Goal: Task Accomplishment & Management: Use online tool/utility

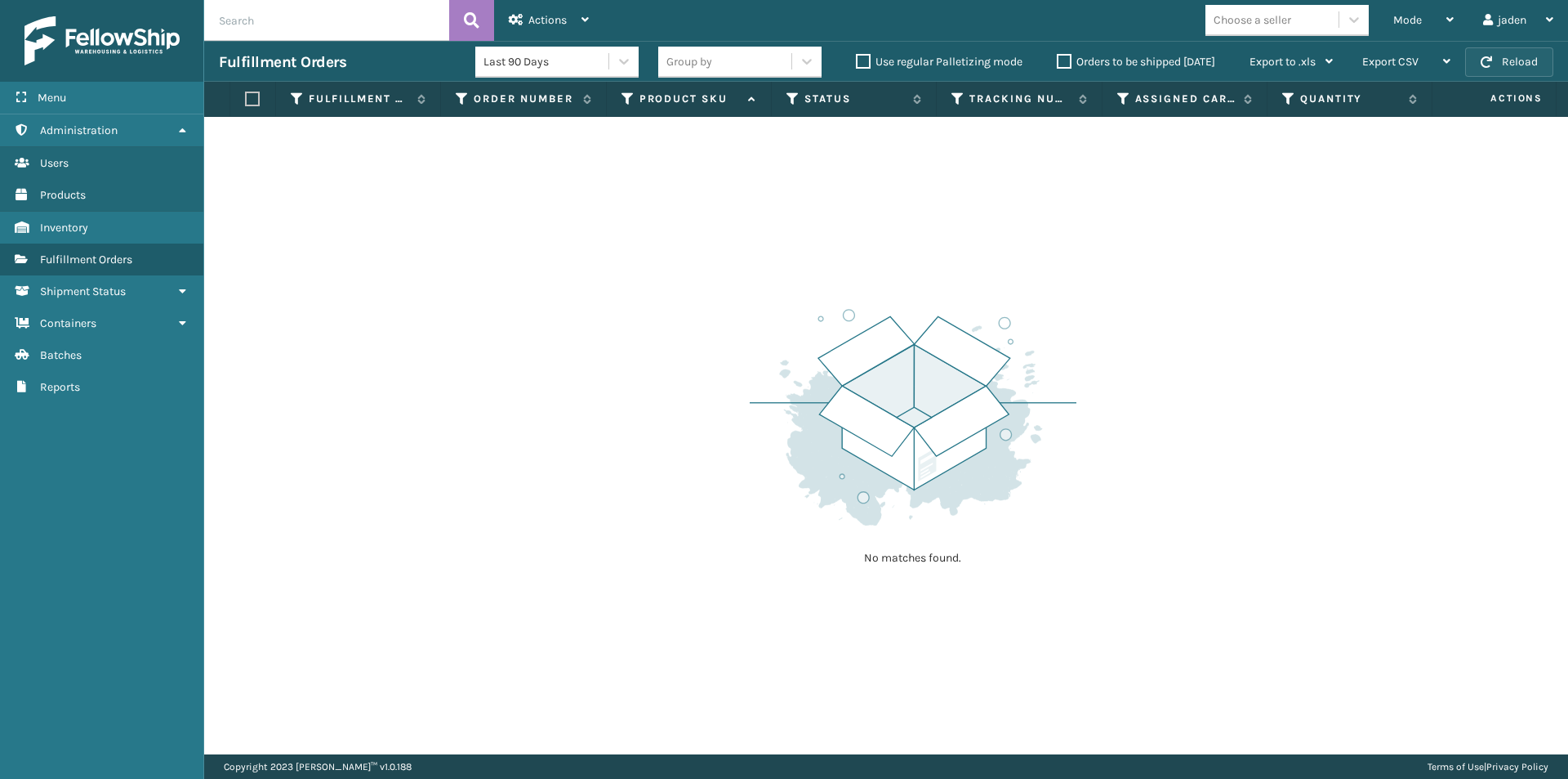
click at [1488, 72] on button "Reload" at bounding box center [1509, 62] width 88 height 30
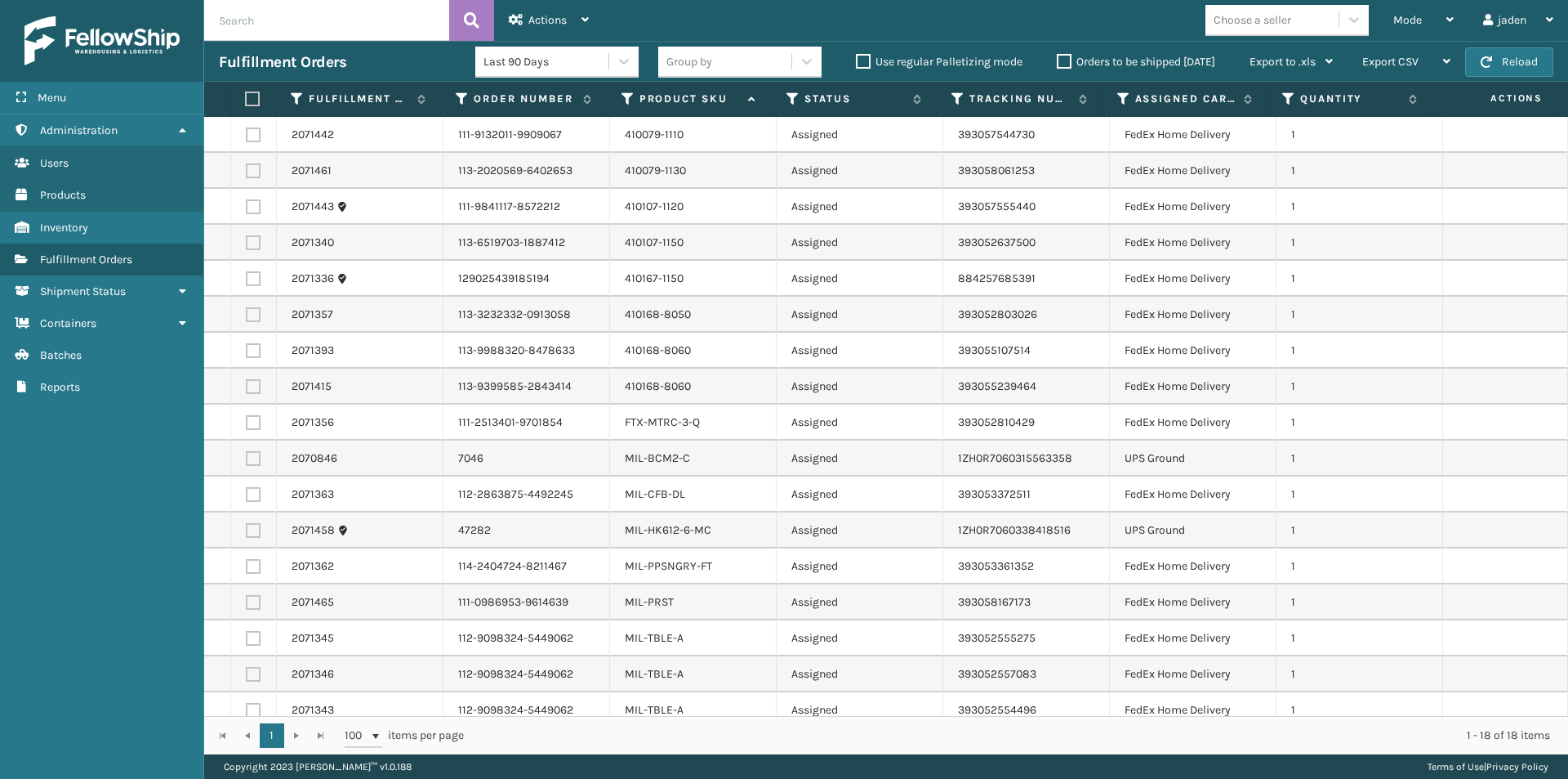
click at [250, 137] on label at bounding box center [253, 134] width 14 height 14
click at [246, 137] on input "checkbox" at bounding box center [246, 133] width 1 height 11
checkbox input "true"
click at [251, 171] on label at bounding box center [253, 170] width 14 height 14
click at [246, 171] on input "checkbox" at bounding box center [246, 169] width 1 height 11
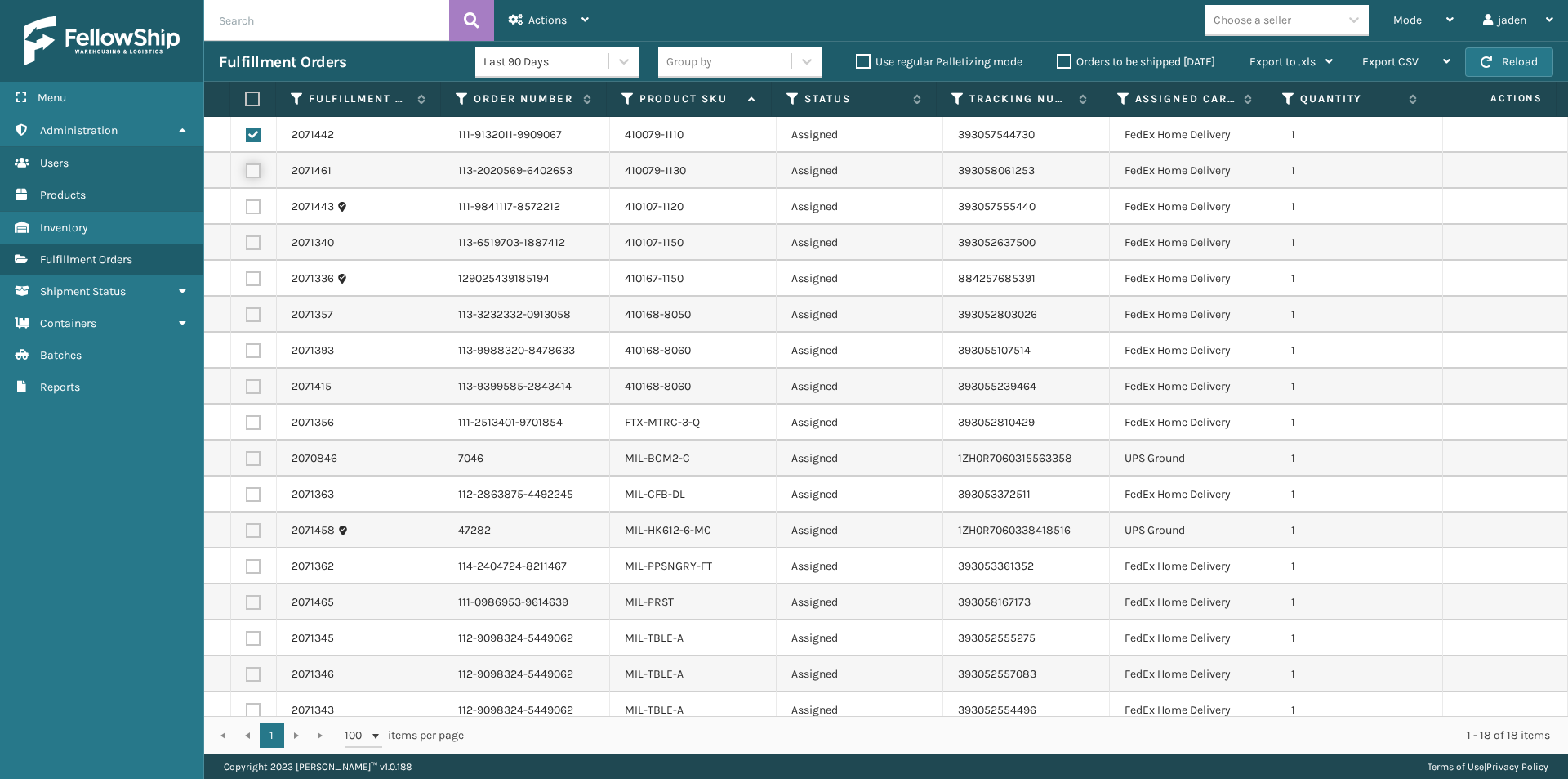
checkbox input "true"
click at [247, 208] on label at bounding box center [253, 206] width 14 height 14
click at [246, 208] on input "checkbox" at bounding box center [246, 204] width 1 height 11
checkbox input "true"
click at [254, 273] on label at bounding box center [253, 279] width 14 height 14
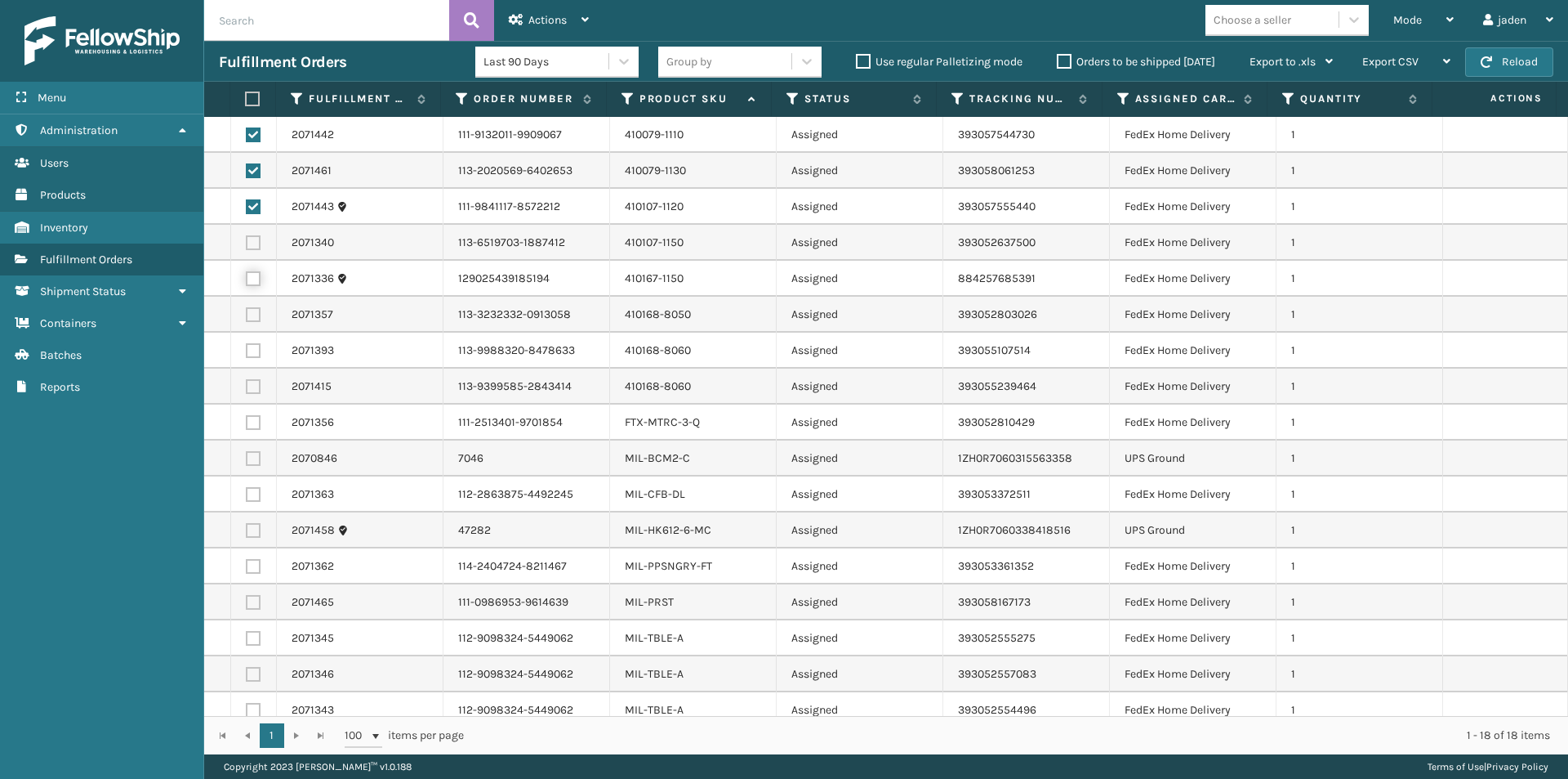
click at [246, 273] on input "checkbox" at bounding box center [246, 277] width 1 height 11
checkbox input "true"
click at [251, 234] on td at bounding box center [254, 243] width 46 height 36
click at [258, 421] on label at bounding box center [253, 422] width 14 height 14
click at [246, 421] on input "checkbox" at bounding box center [246, 420] width 1 height 11
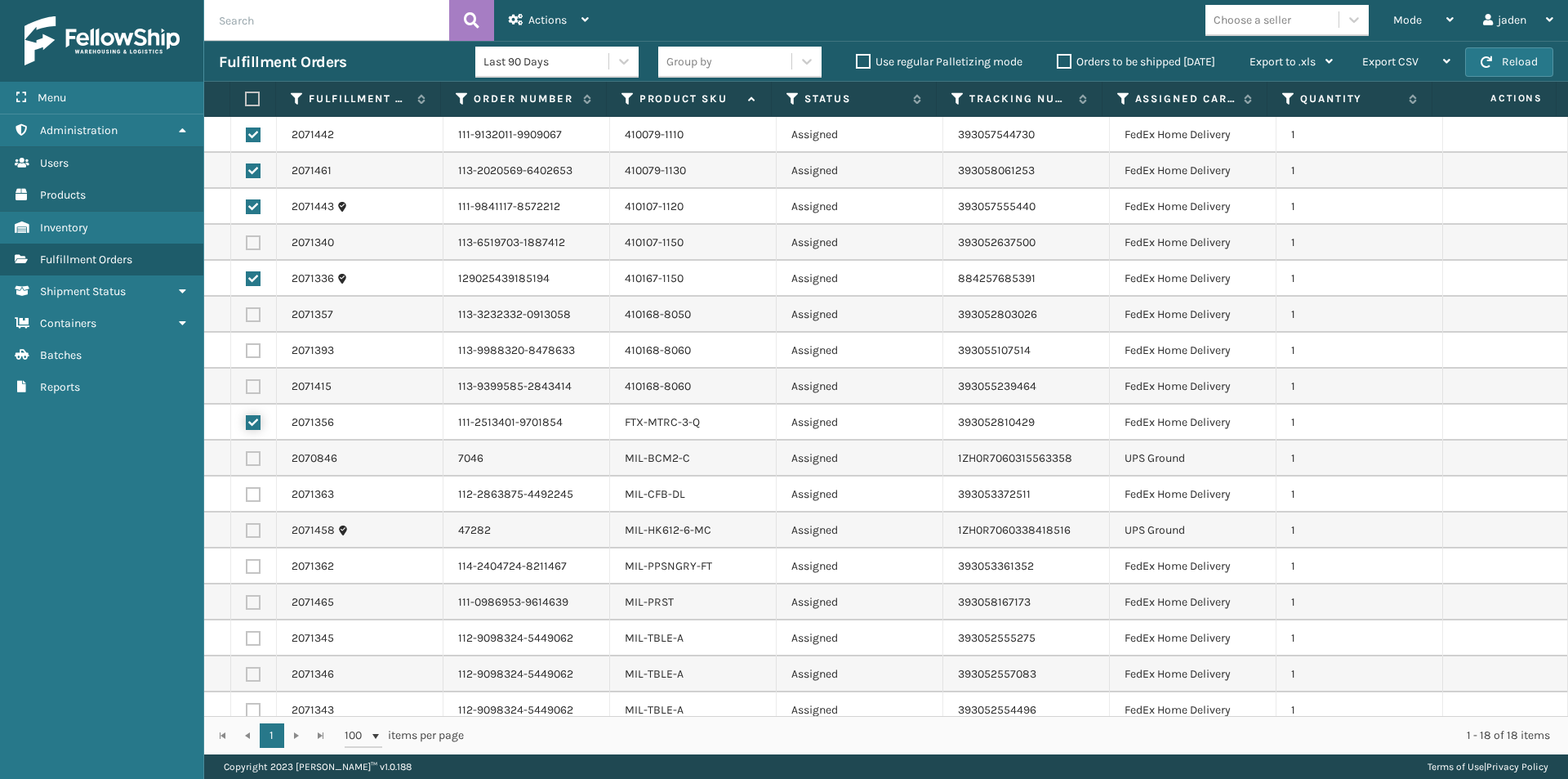
checkbox input "true"
click at [246, 385] on label at bounding box center [253, 386] width 14 height 14
click at [246, 385] on input "checkbox" at bounding box center [246, 385] width 1 height 11
checkbox input "true"
click at [251, 345] on label at bounding box center [253, 351] width 14 height 14
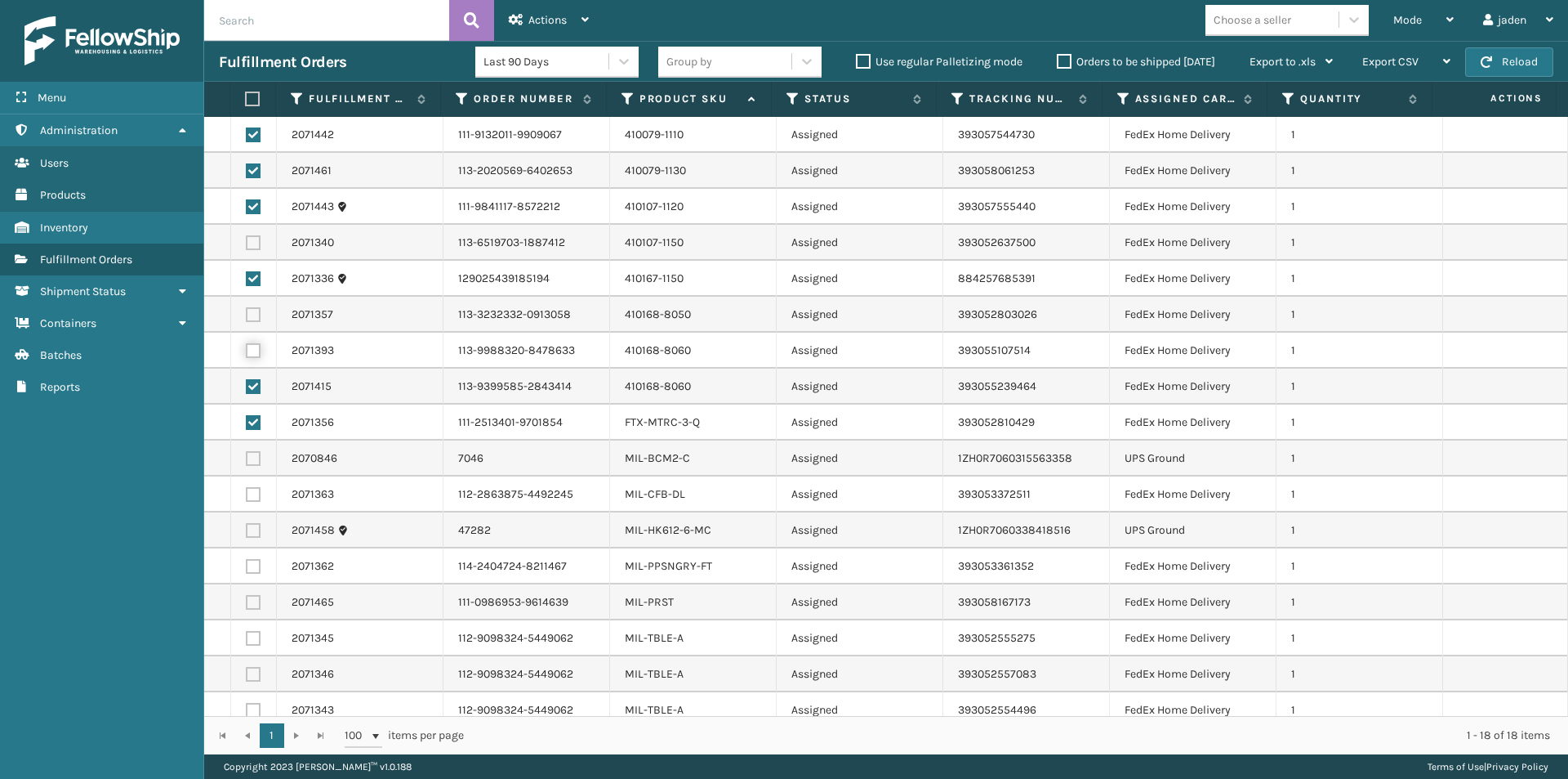
click at [246, 345] on input "checkbox" at bounding box center [246, 349] width 1 height 11
checkbox input "true"
click at [251, 316] on label at bounding box center [253, 315] width 14 height 14
click at [246, 316] on input "checkbox" at bounding box center [246, 313] width 1 height 11
checkbox input "true"
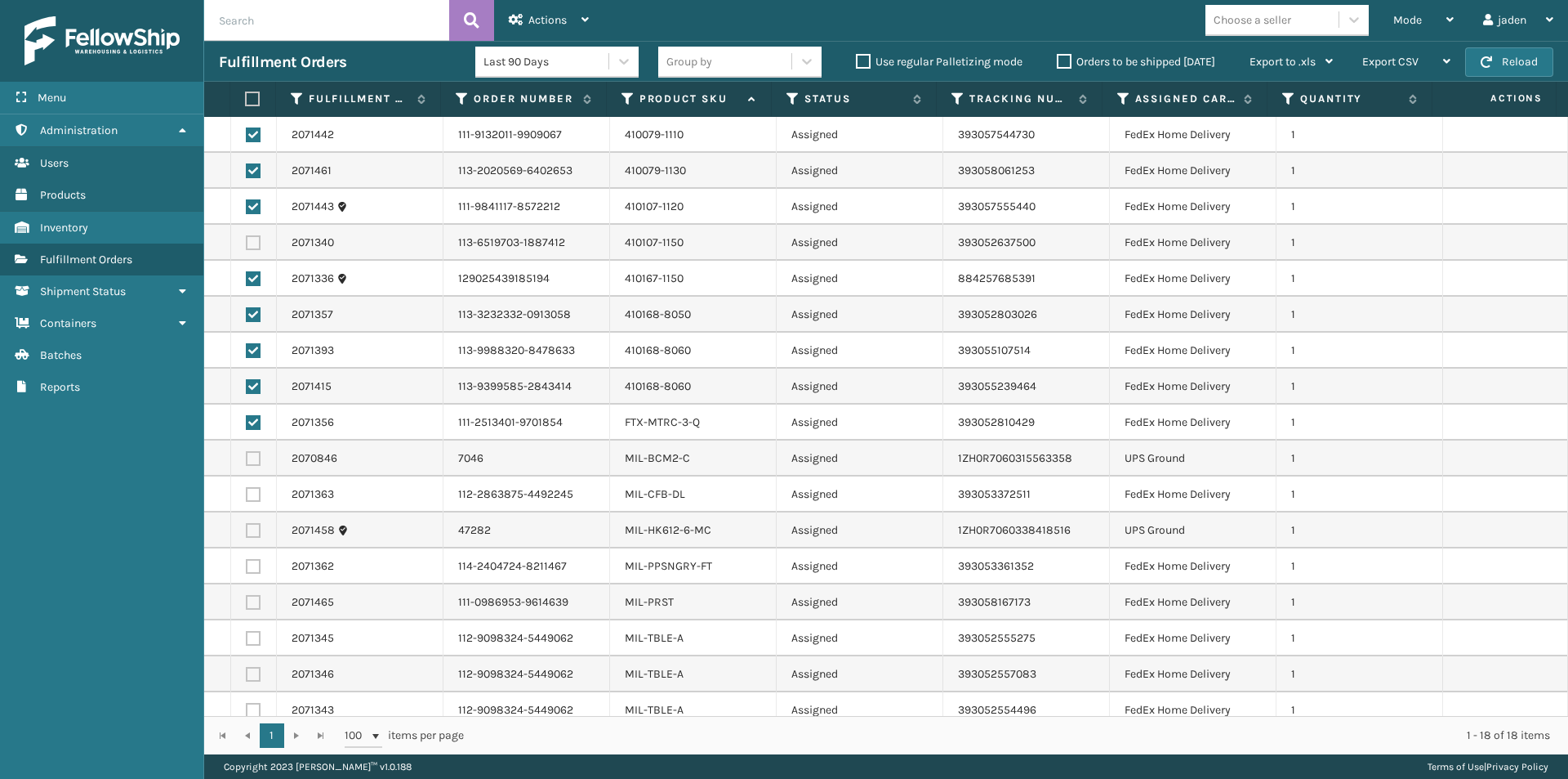
click at [247, 244] on label at bounding box center [253, 243] width 14 height 14
click at [246, 244] on input "checkbox" at bounding box center [246, 241] width 1 height 11
checkbox input "true"
click at [261, 493] on td at bounding box center [254, 494] width 46 height 36
click at [254, 494] on label at bounding box center [253, 494] width 14 height 14
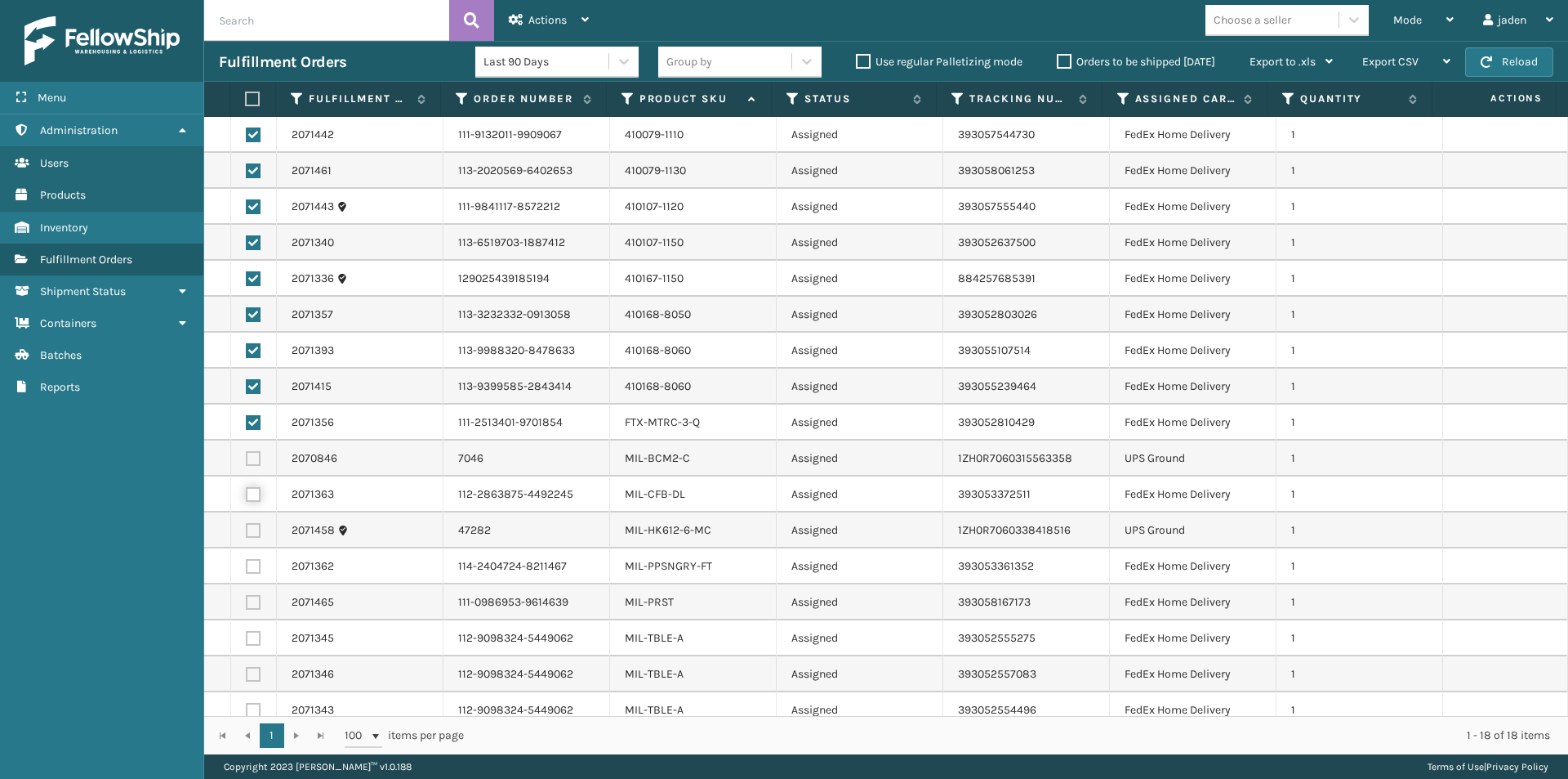
click at [246, 494] on input "checkbox" at bounding box center [246, 492] width 1 height 11
checkbox input "true"
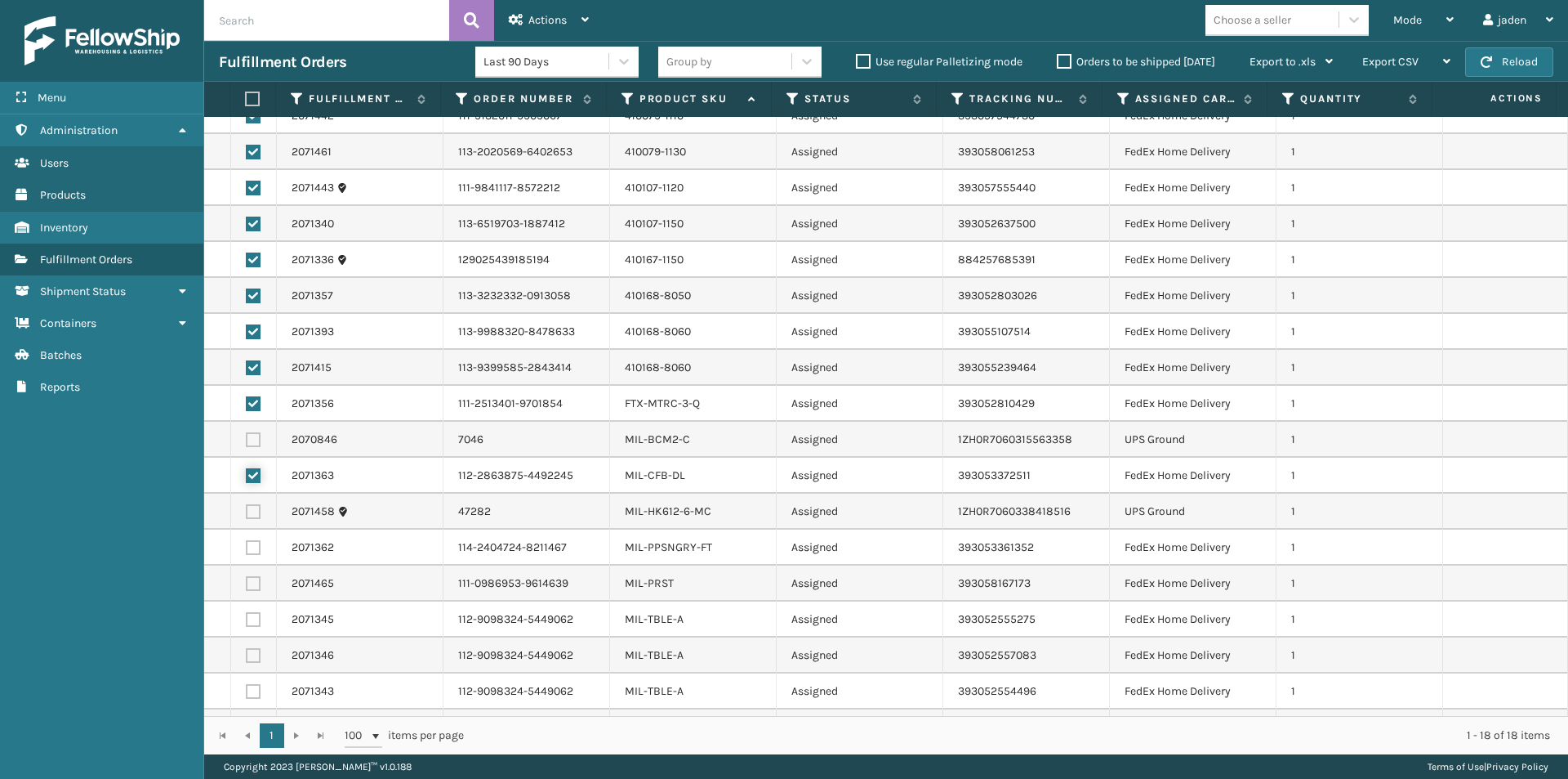
scroll to position [48, 0]
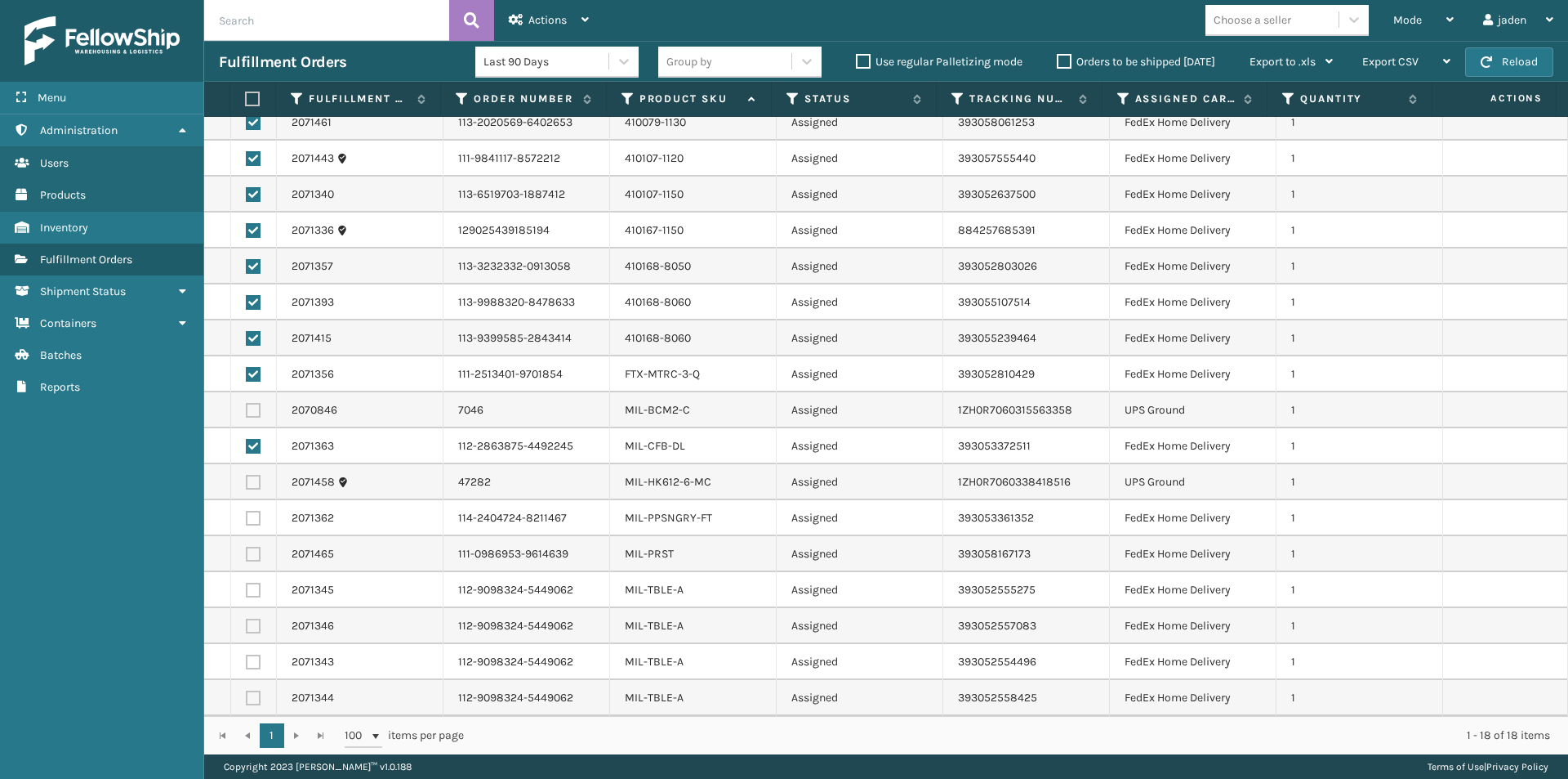
click at [259, 549] on label at bounding box center [253, 554] width 14 height 14
click at [246, 549] on input "checkbox" at bounding box center [246, 552] width 1 height 11
checkbox input "true"
click at [251, 595] on label at bounding box center [253, 590] width 14 height 14
click at [246, 593] on input "checkbox" at bounding box center [246, 588] width 1 height 11
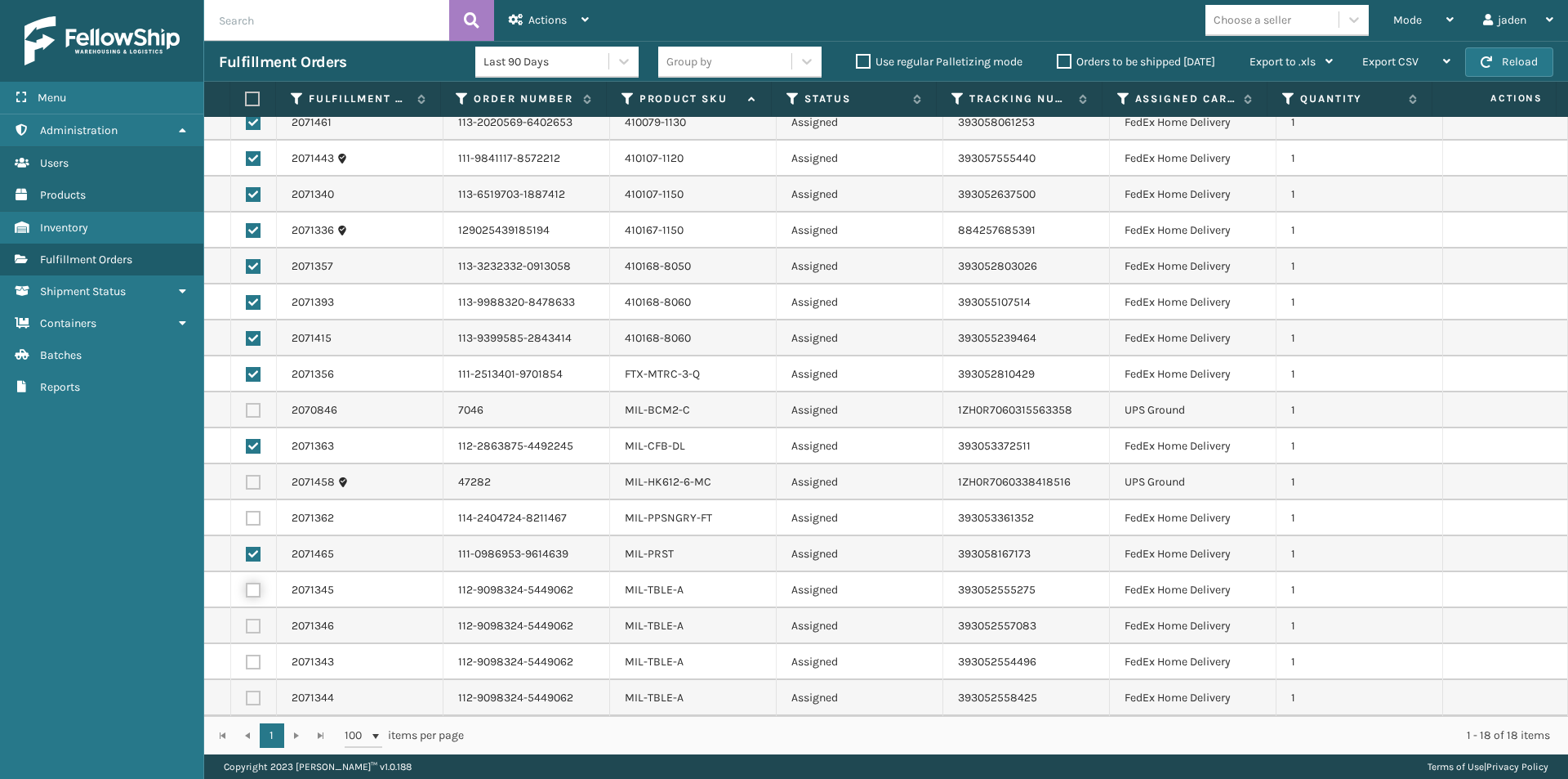
checkbox input "true"
click at [255, 623] on label at bounding box center [253, 626] width 14 height 14
click at [246, 623] on input "checkbox" at bounding box center [246, 624] width 1 height 11
checkbox input "true"
drag, startPoint x: 252, startPoint y: 654, endPoint x: 244, endPoint y: 693, distance: 39.8
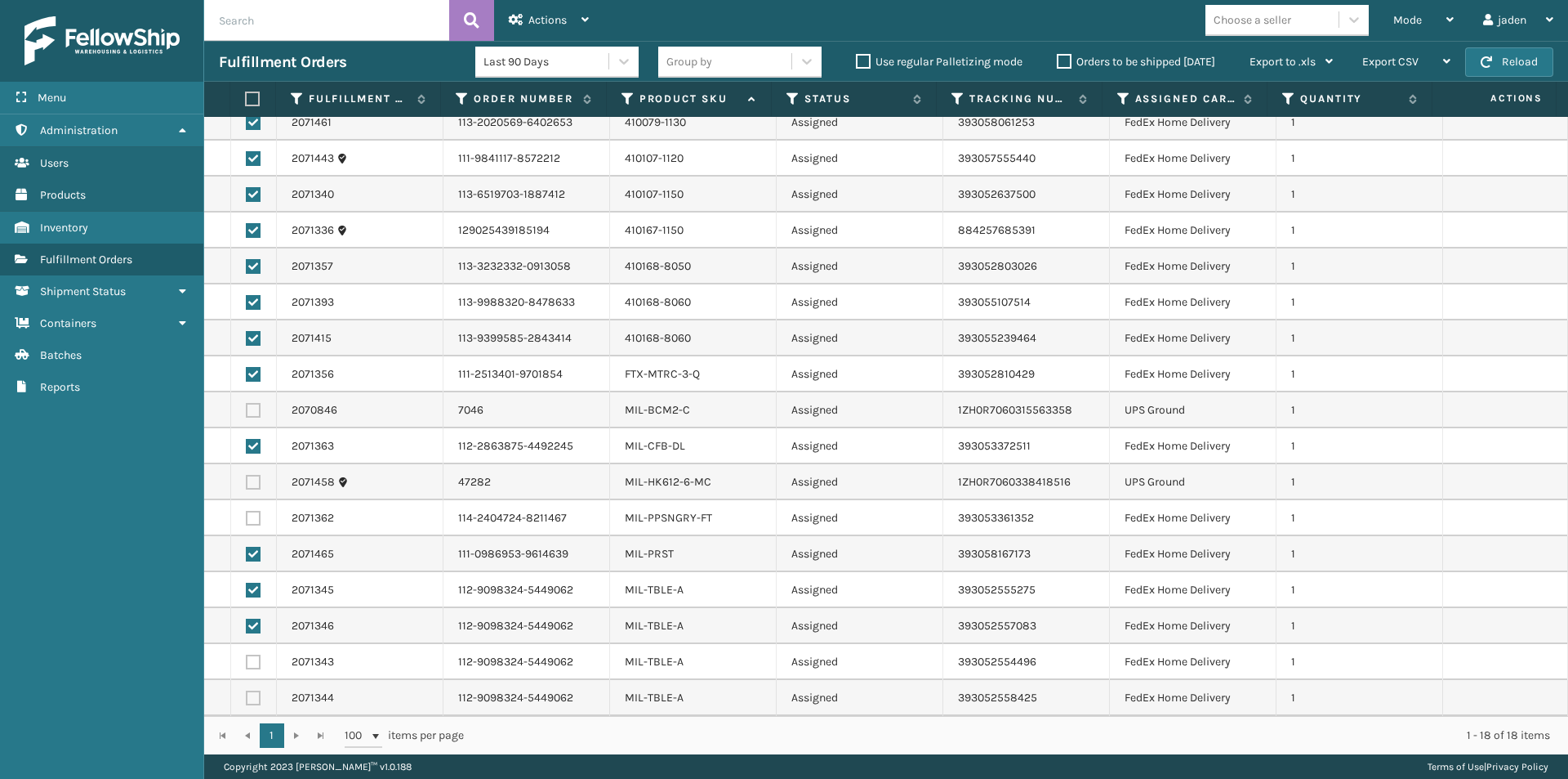
click at [252, 656] on label at bounding box center [253, 662] width 14 height 14
click at [246, 656] on input "checkbox" at bounding box center [246, 660] width 1 height 11
checkbox input "true"
click at [244, 695] on td at bounding box center [254, 697] width 46 height 36
click at [248, 697] on label at bounding box center [253, 697] width 14 height 14
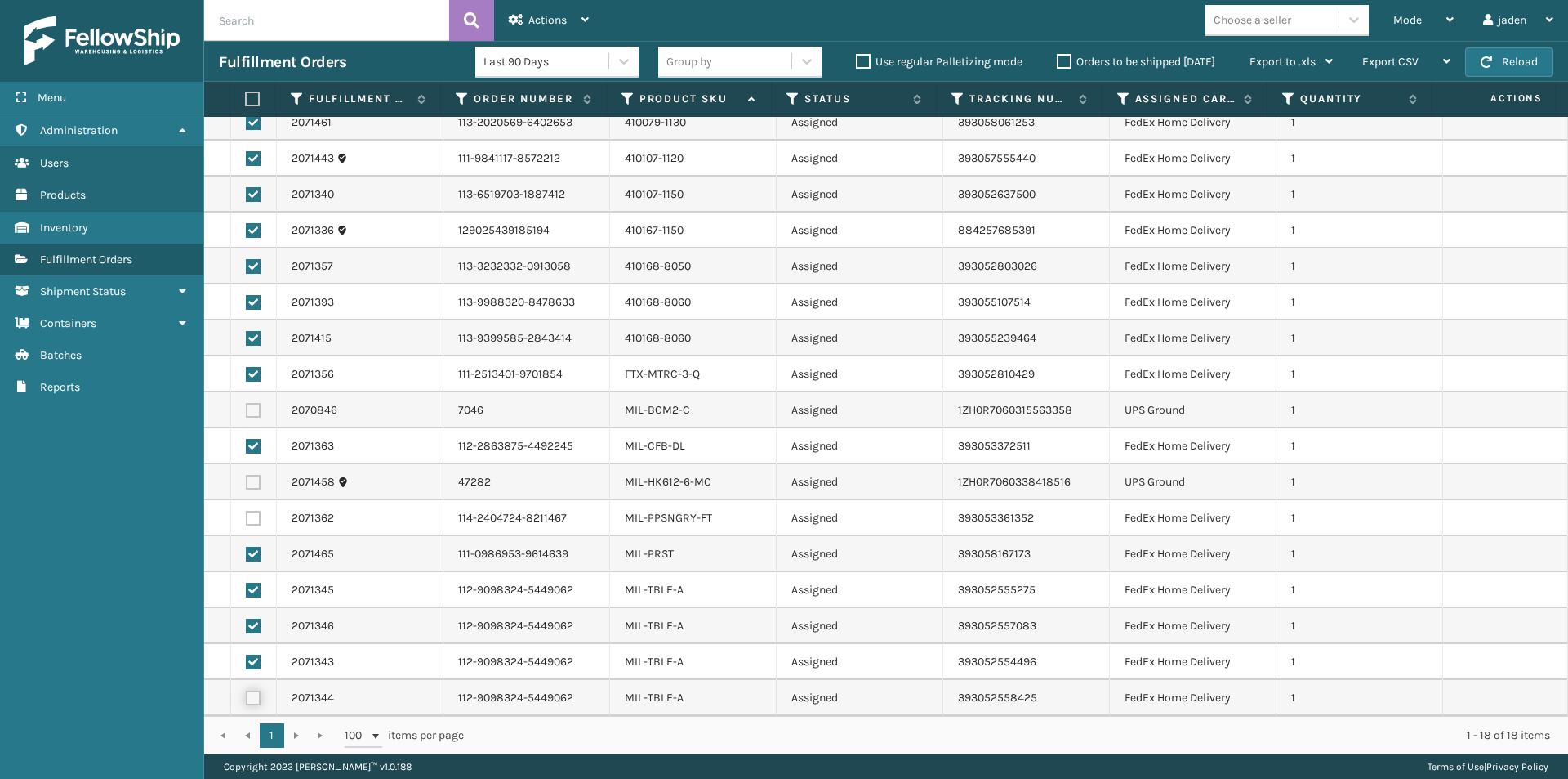
click at [246, 697] on input "checkbox" at bounding box center [246, 696] width 1 height 11
checkbox input "true"
click at [250, 520] on label at bounding box center [253, 518] width 14 height 14
click at [246, 520] on input "checkbox" at bounding box center [246, 516] width 1 height 11
checkbox input "true"
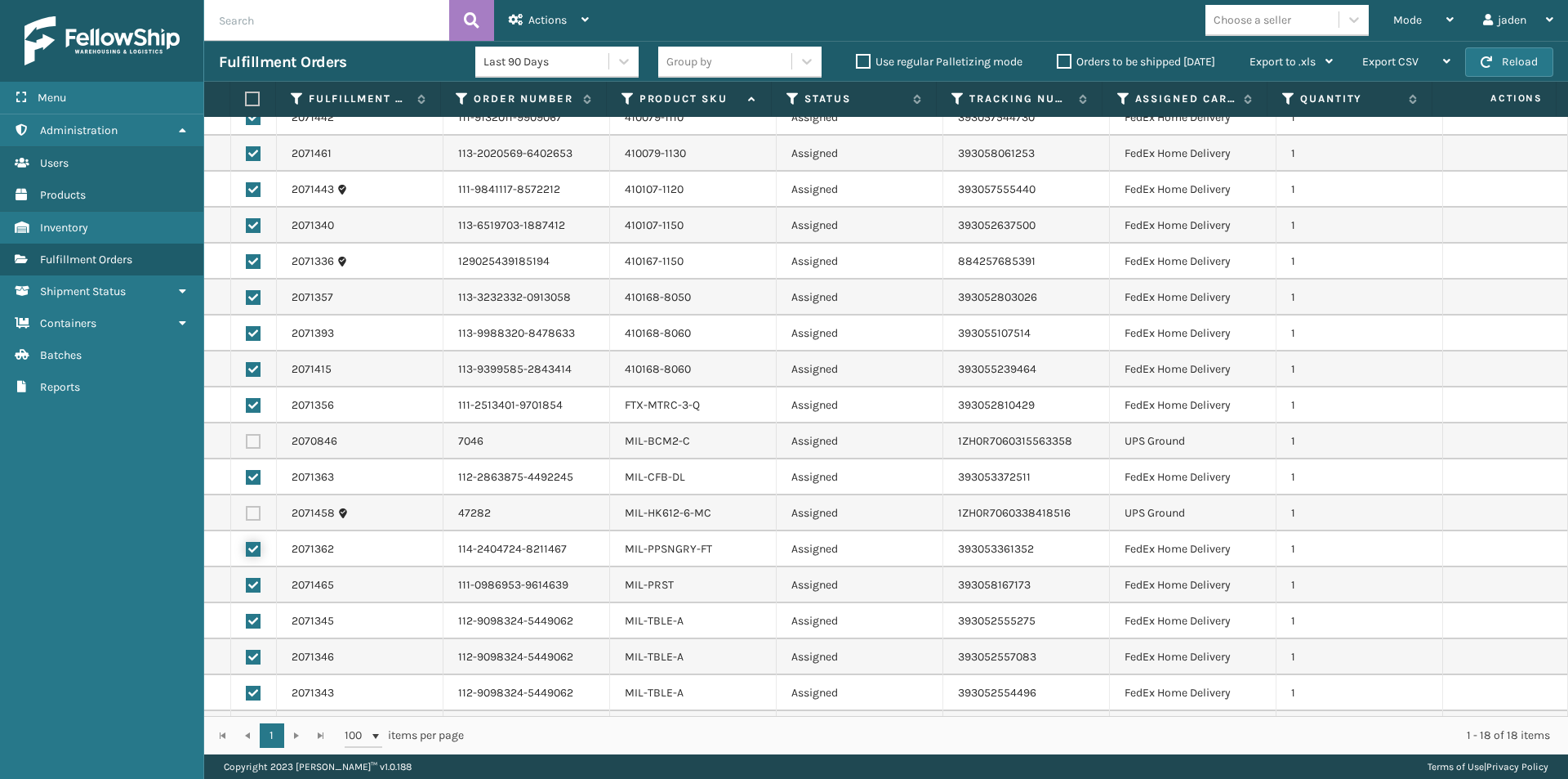
scroll to position [0, 0]
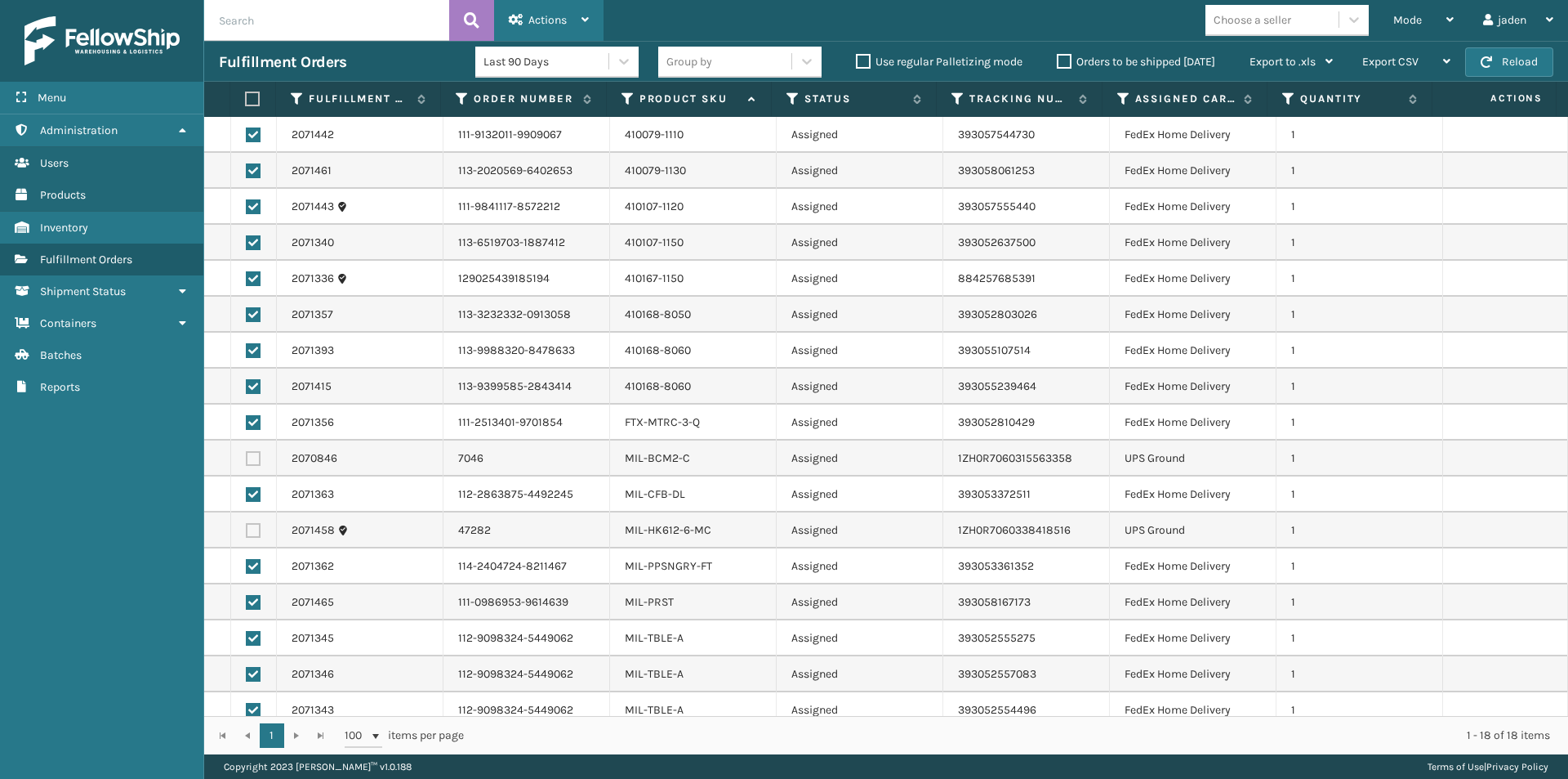
click at [530, 22] on span "Actions" at bounding box center [547, 20] width 39 height 13
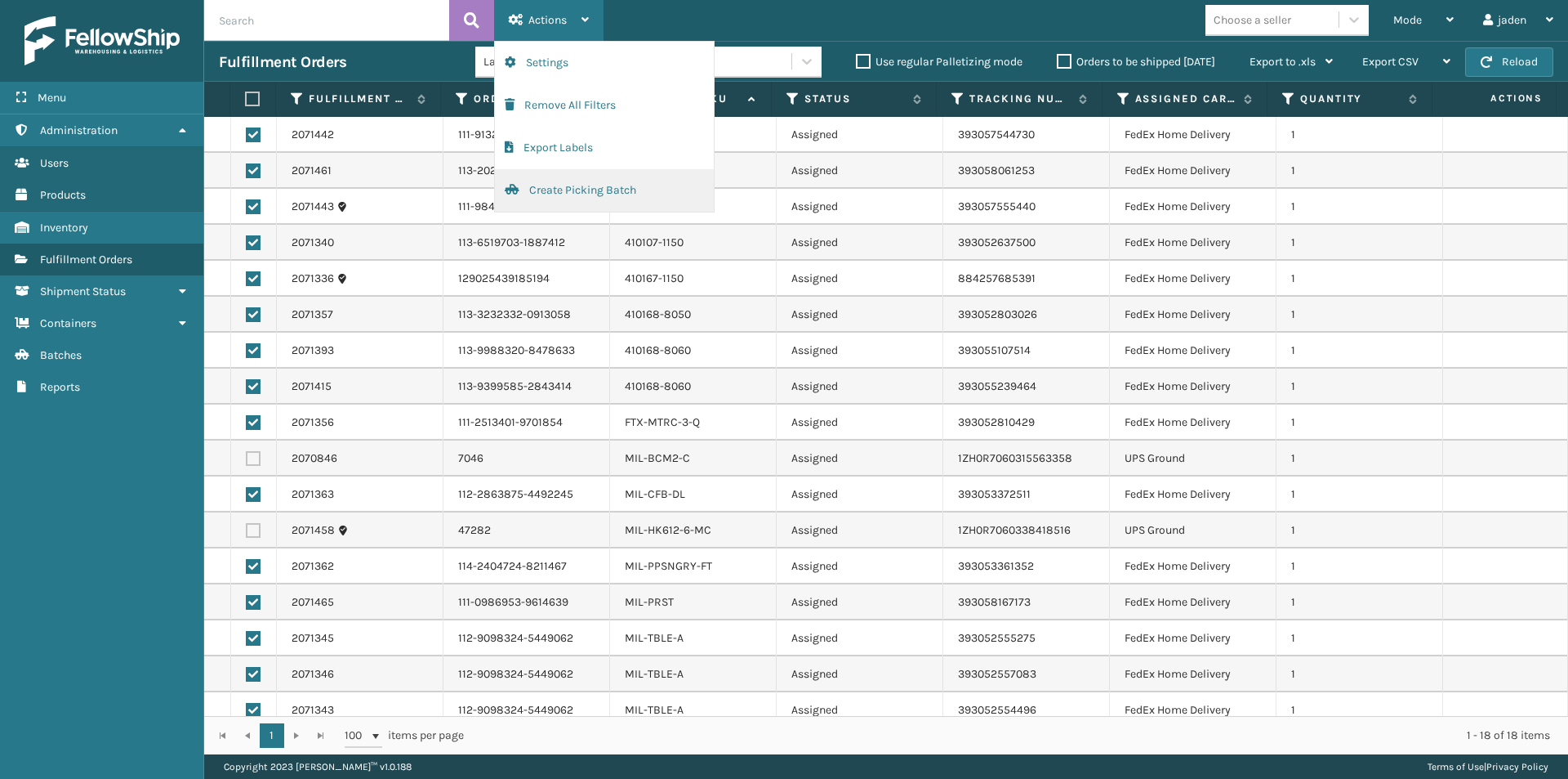
click at [557, 192] on button "Create Picking Batch" at bounding box center [604, 190] width 219 height 42
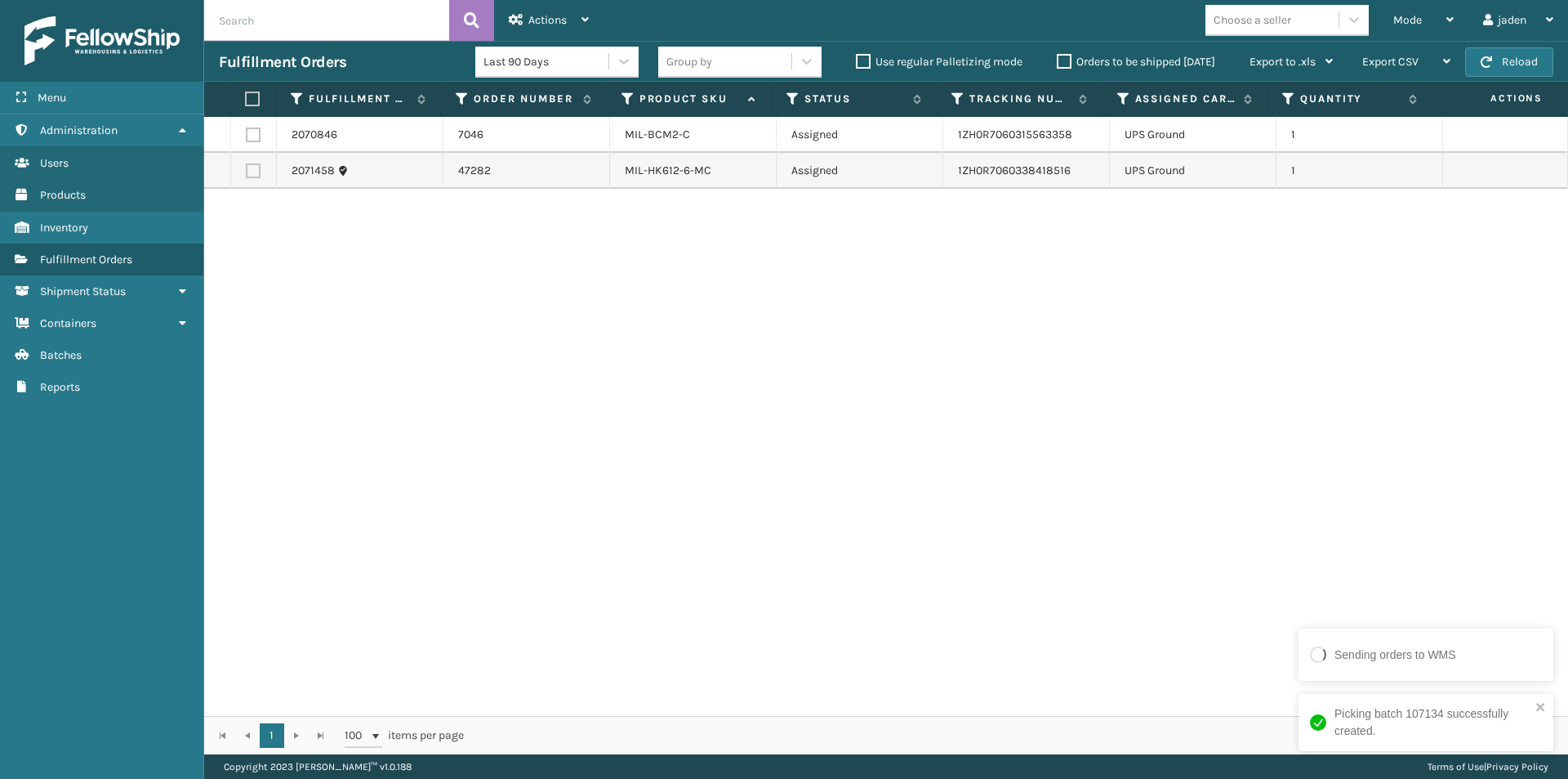
drag, startPoint x: 1098, startPoint y: 513, endPoint x: 686, endPoint y: 546, distance: 413.3
click at [686, 546] on div "2070846 7046 MIL-BCM2-C Assigned 1ZH0R7060315563358 UPS Ground 1 2071458 47282 …" at bounding box center [886, 416] width 1364 height 599
click at [255, 97] on label at bounding box center [250, 99] width 11 height 14
click at [246, 97] on input "checkbox" at bounding box center [245, 100] width 1 height 11
checkbox input "true"
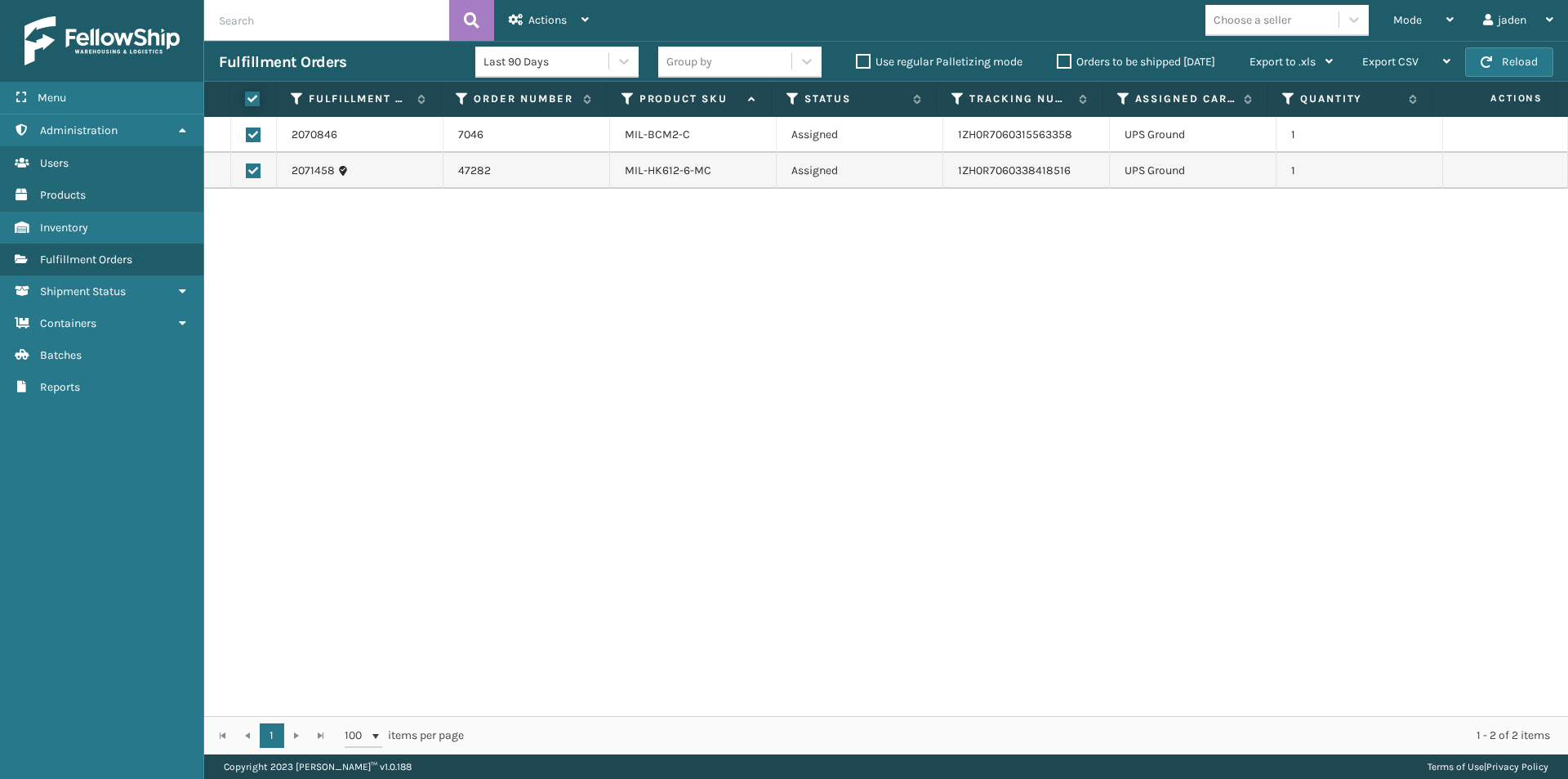
checkbox input "true"
click at [568, 1] on div "Actions" at bounding box center [548, 21] width 80 height 41
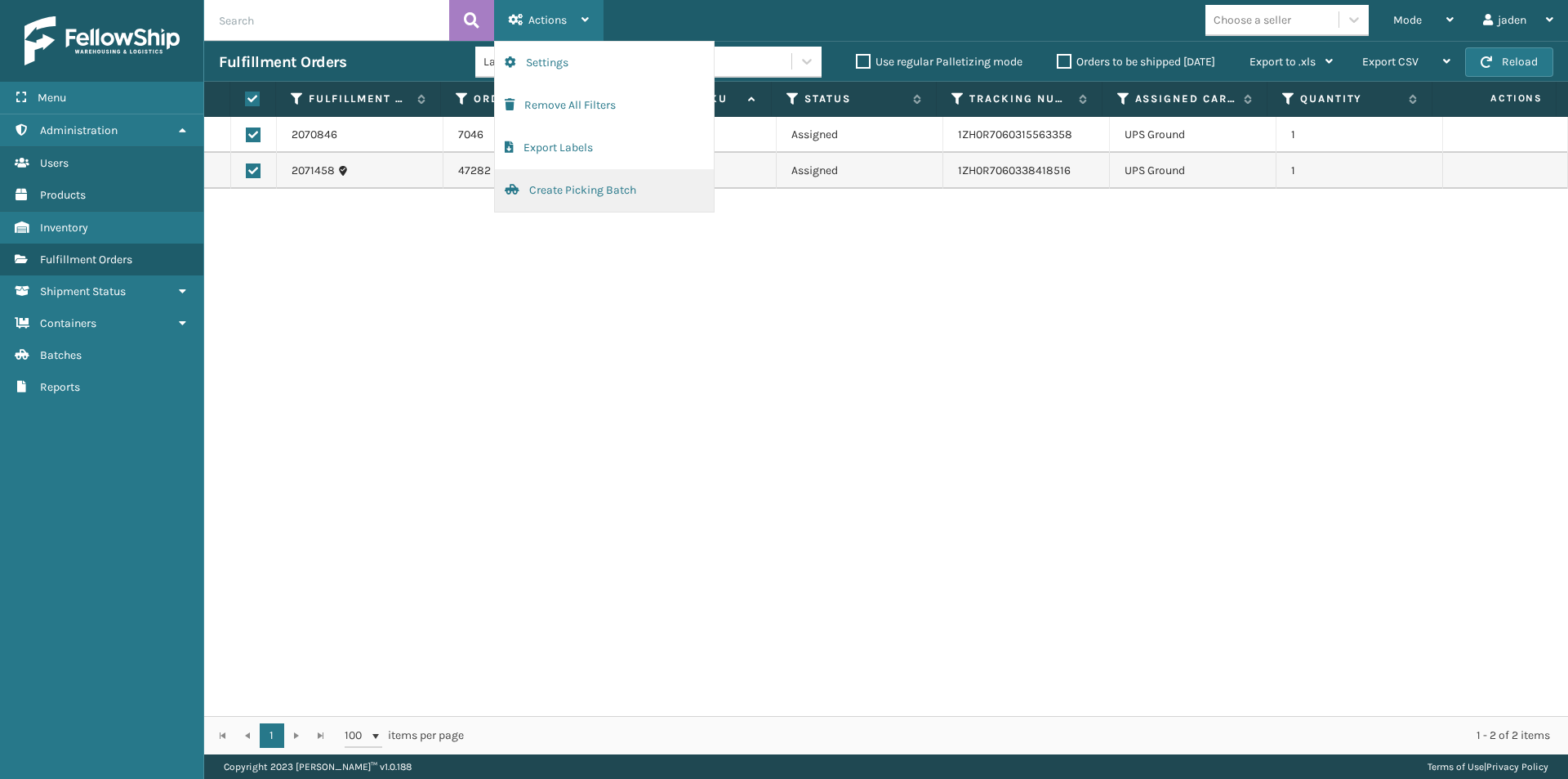
click at [597, 176] on button "Create Picking Batch" at bounding box center [604, 190] width 219 height 42
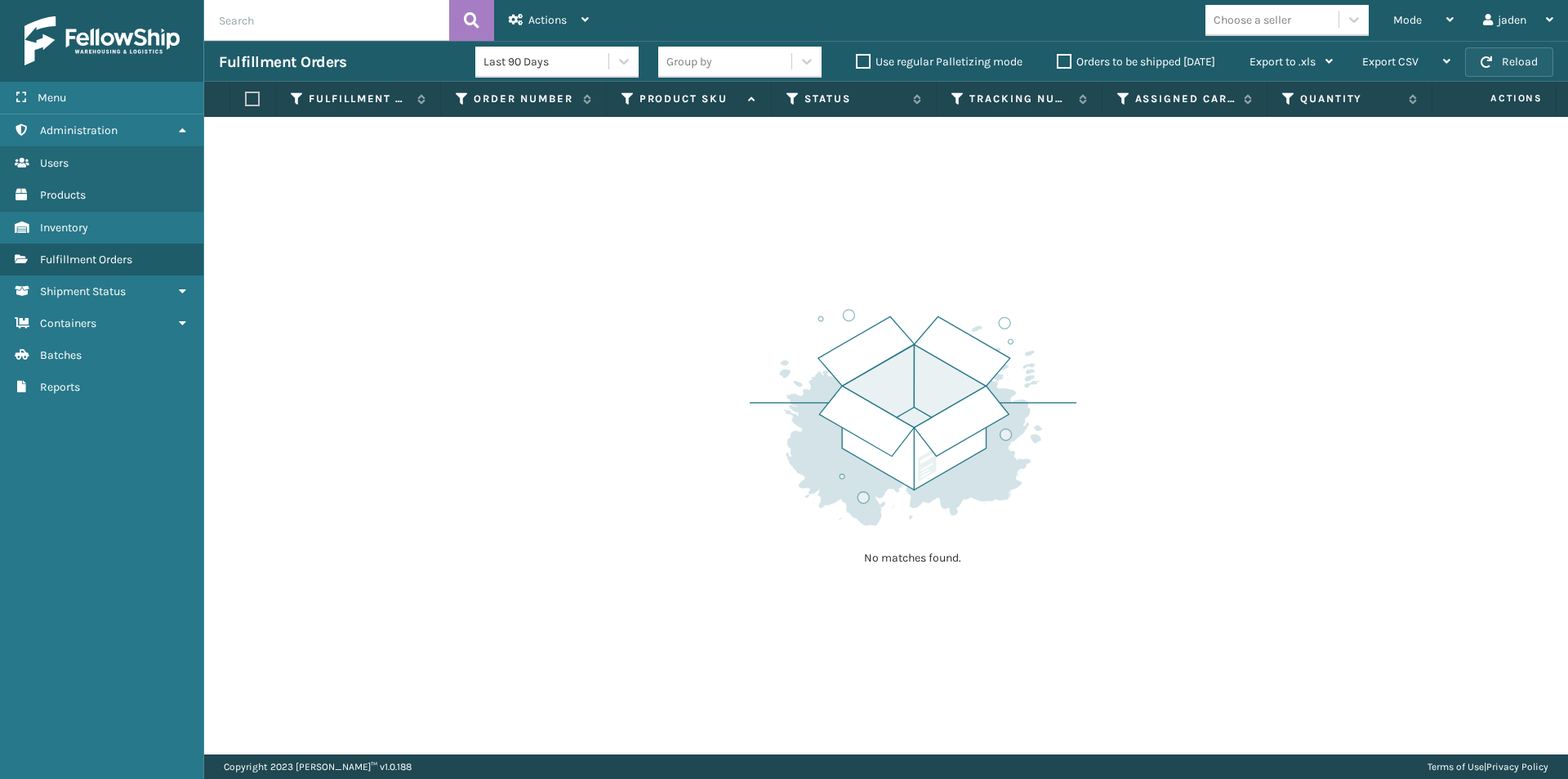
click at [1513, 65] on button "Reload" at bounding box center [1509, 62] width 88 height 30
